Goal: Information Seeking & Learning: Learn about a topic

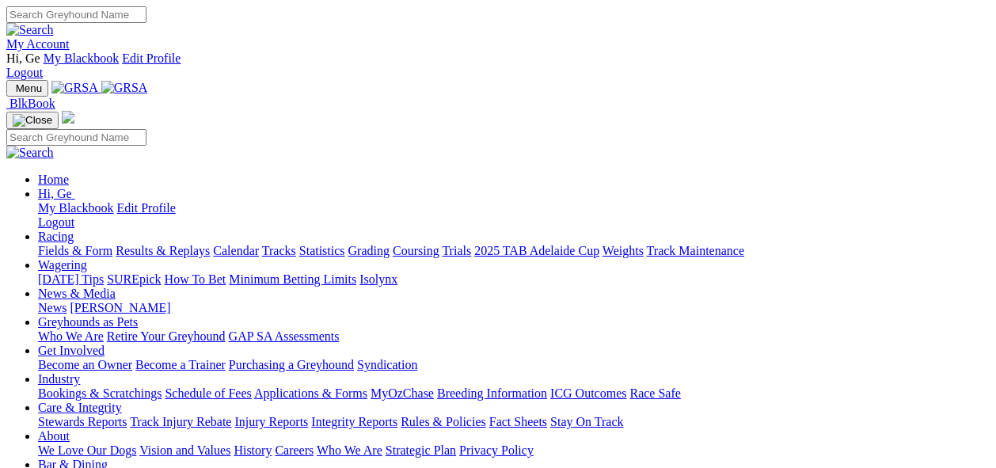
click at [170, 301] on link "[PERSON_NAME]" at bounding box center [120, 307] width 101 height 13
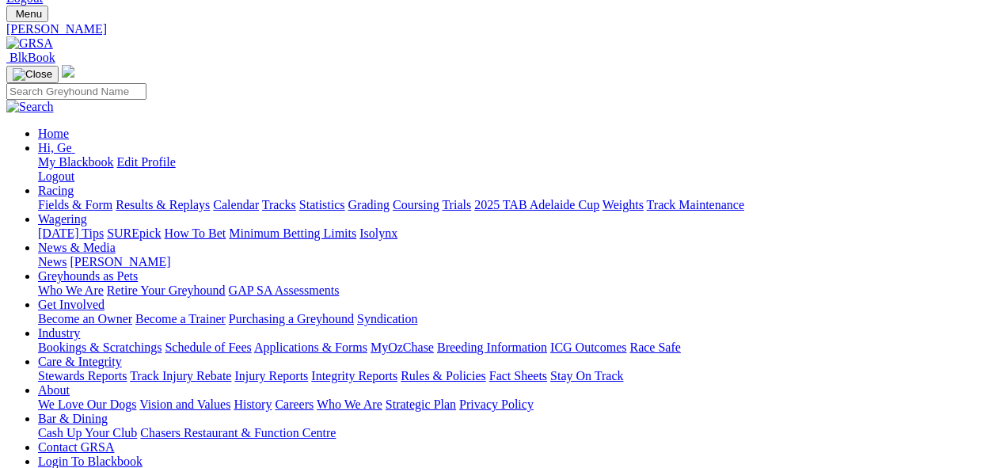
scroll to position [176, 0]
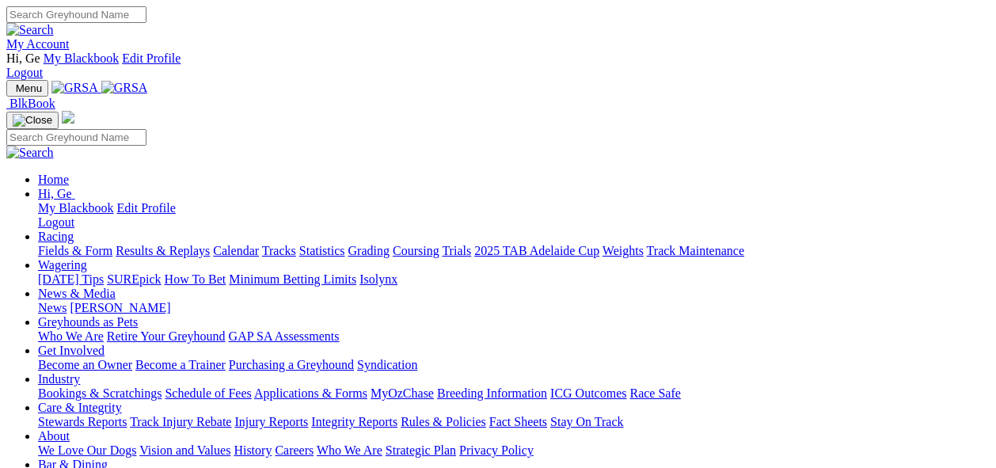
click at [116, 287] on link "News & Media" at bounding box center [77, 293] width 78 height 13
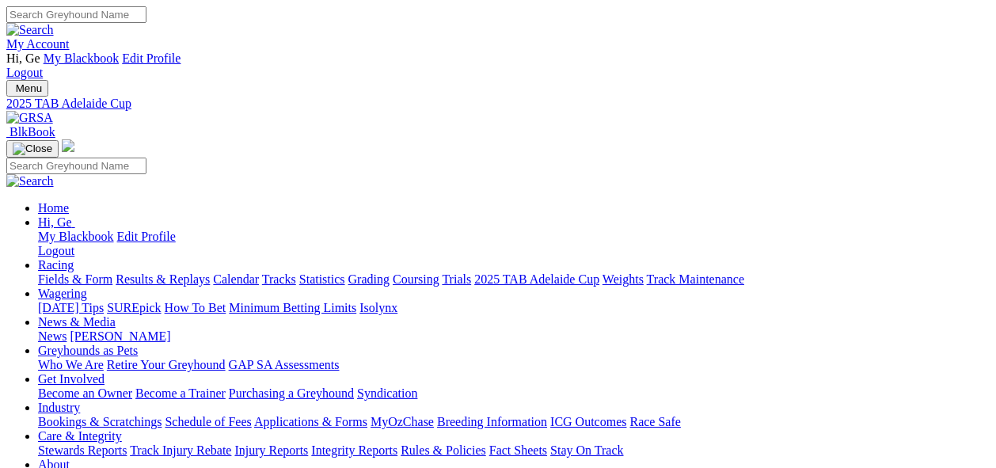
click at [116, 315] on link "News & Media" at bounding box center [77, 321] width 78 height 13
click at [170, 329] on link "[PERSON_NAME]" at bounding box center [120, 335] width 101 height 13
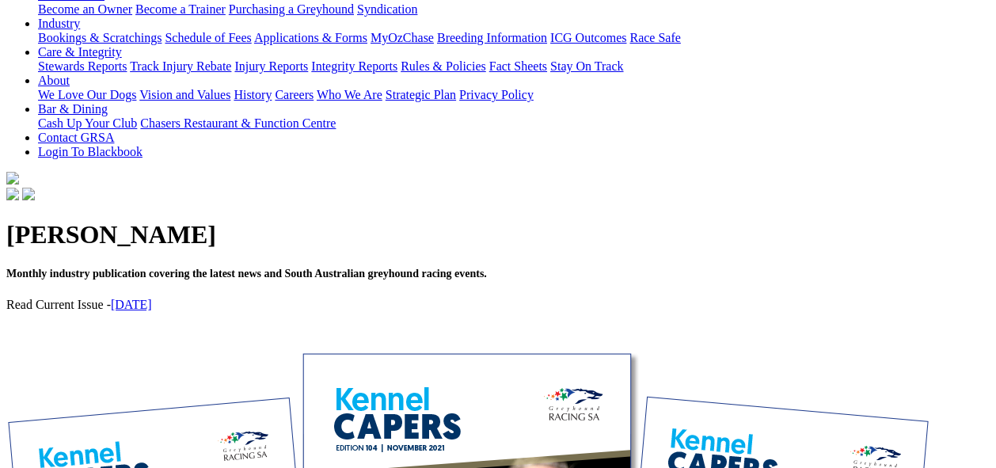
scroll to position [264, 0]
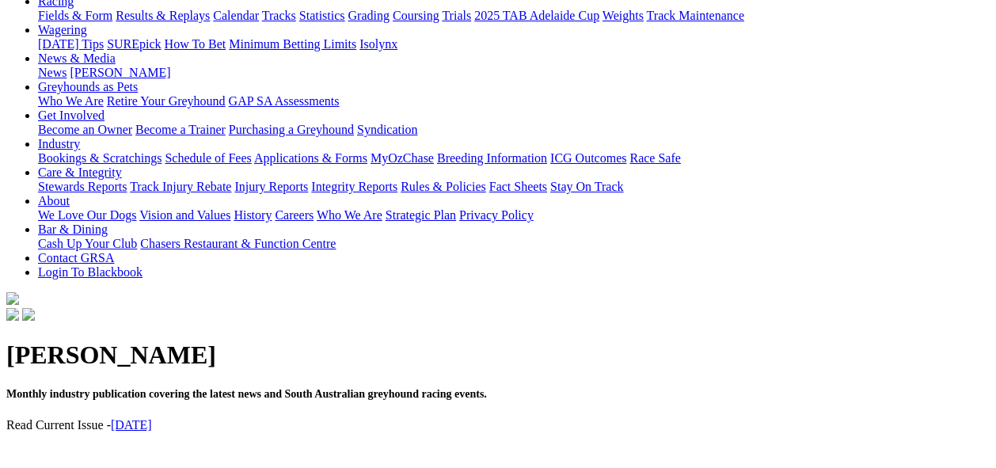
click at [152, 418] on link "[DATE]" at bounding box center [131, 424] width 41 height 13
